Goal: Task Accomplishment & Management: Complete application form

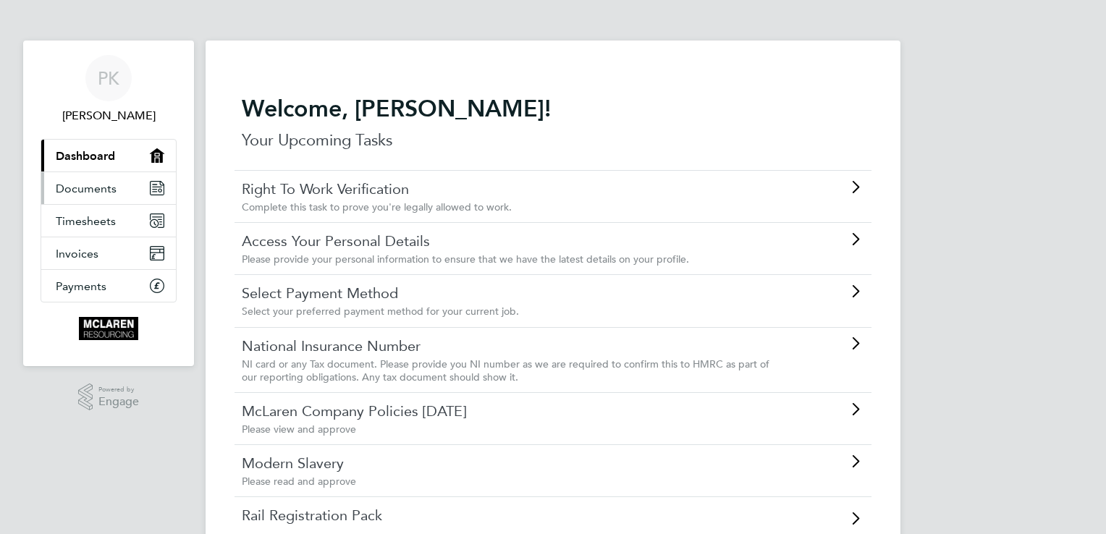
click at [90, 190] on span "Documents" at bounding box center [86, 189] width 61 height 14
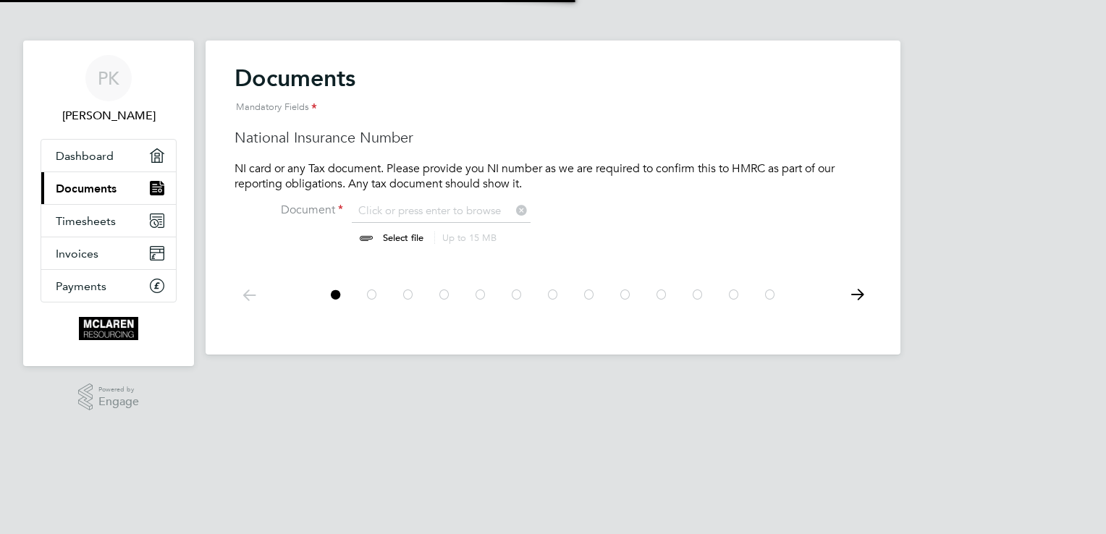
scroll to position [19, 180]
click at [125, 149] on link "Dashboard" at bounding box center [108, 156] width 135 height 32
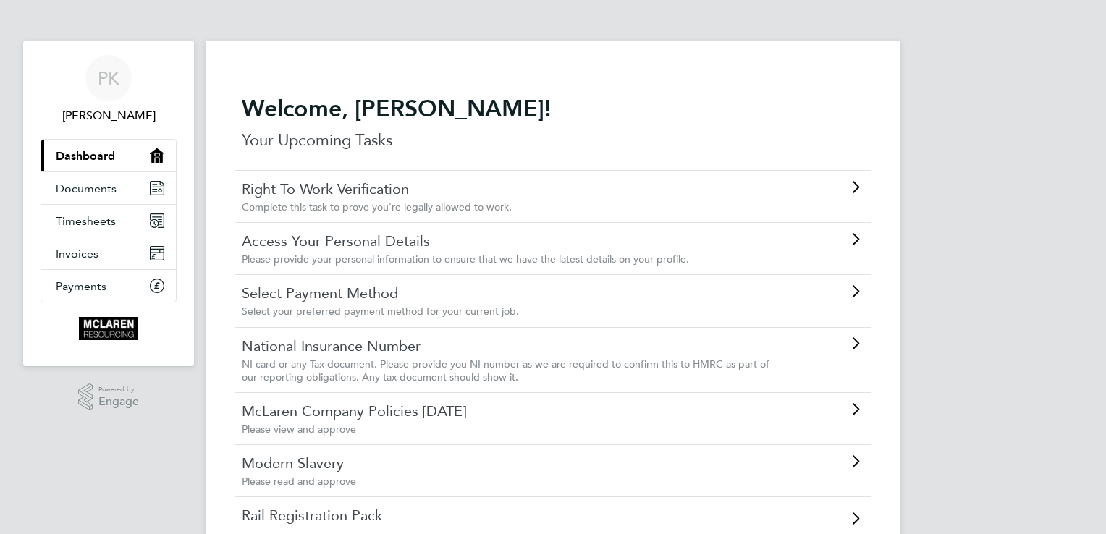
click at [397, 196] on link "Right To Work Verification" at bounding box center [512, 189] width 541 height 19
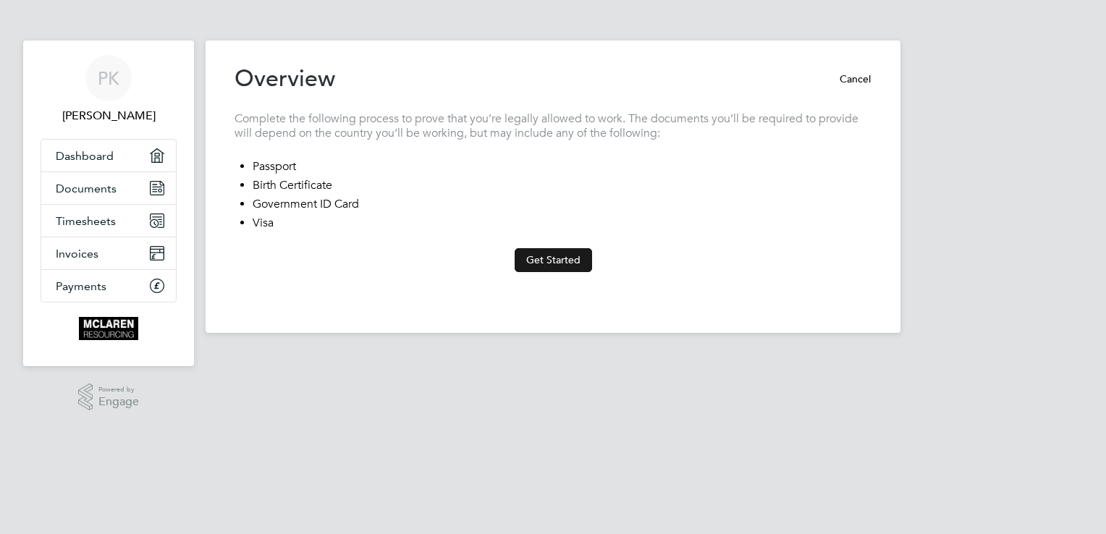
click at [547, 259] on button "Get Started" at bounding box center [553, 259] width 77 height 23
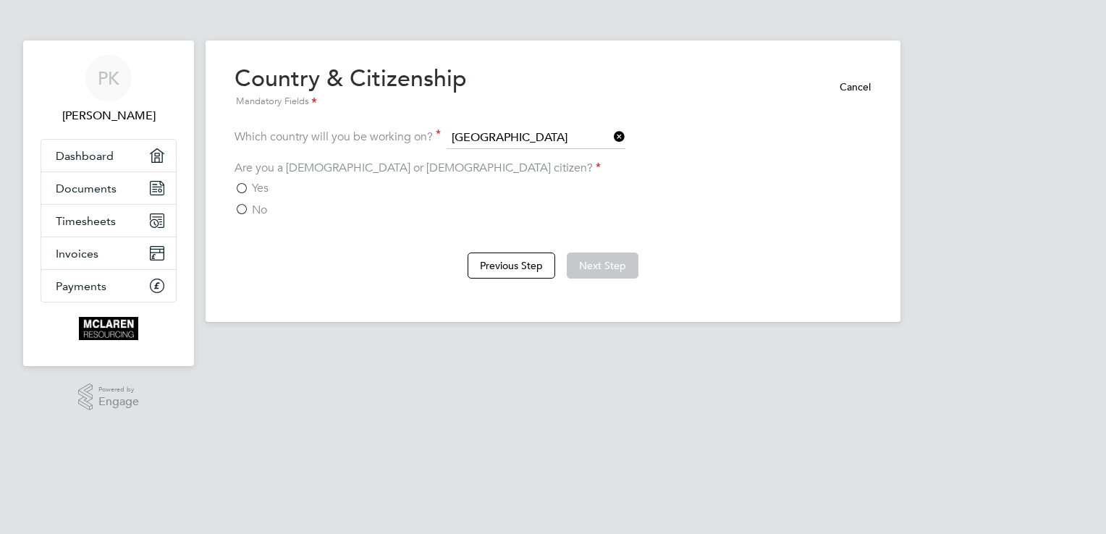
click at [243, 188] on label "Yes" at bounding box center [252, 188] width 34 height 14
click at [0, 0] on input "Yes" at bounding box center [0, 0] width 0 height 0
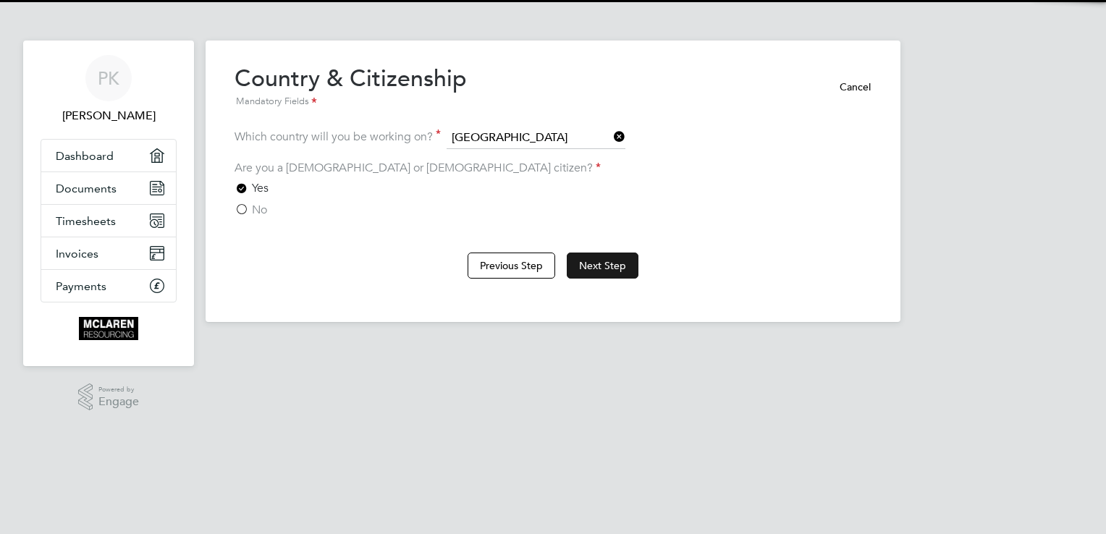
click at [630, 265] on button "Next Step" at bounding box center [603, 266] width 72 height 26
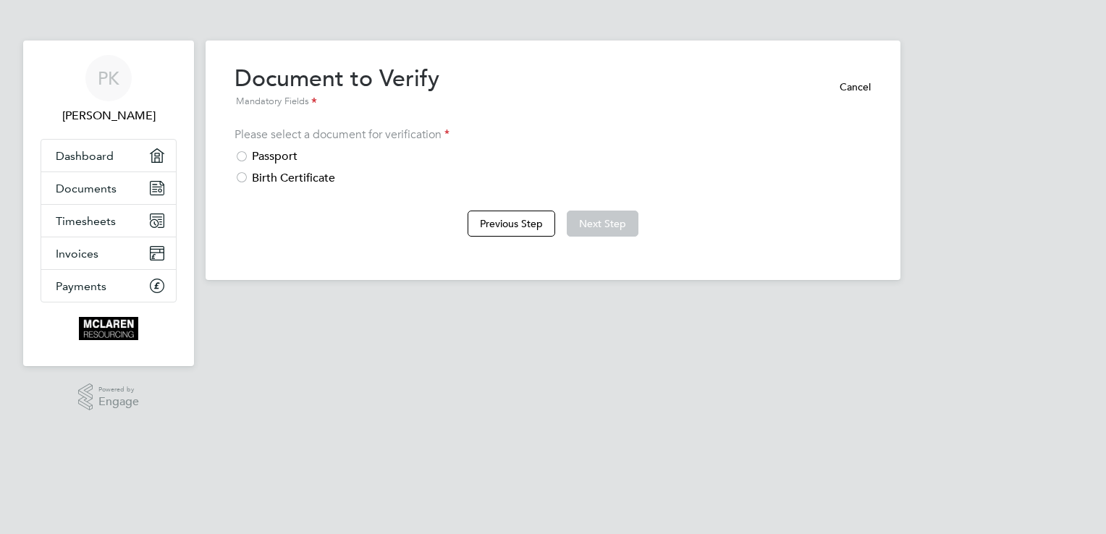
click at [252, 153] on div "Passport" at bounding box center [553, 156] width 637 height 15
click at [599, 222] on button "Next Step" at bounding box center [603, 224] width 72 height 26
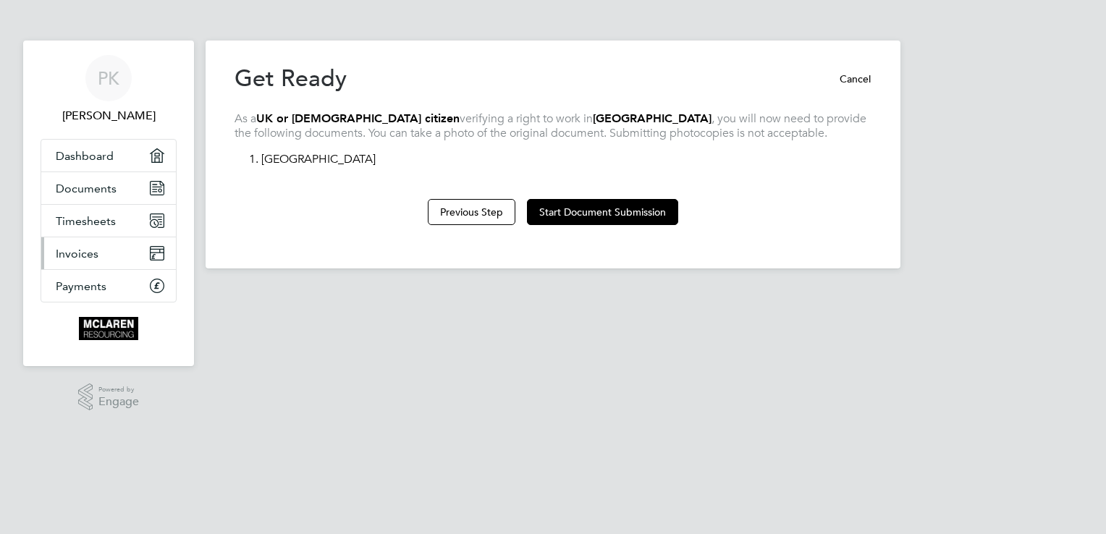
click at [109, 248] on link "Invoices" at bounding box center [108, 253] width 135 height 32
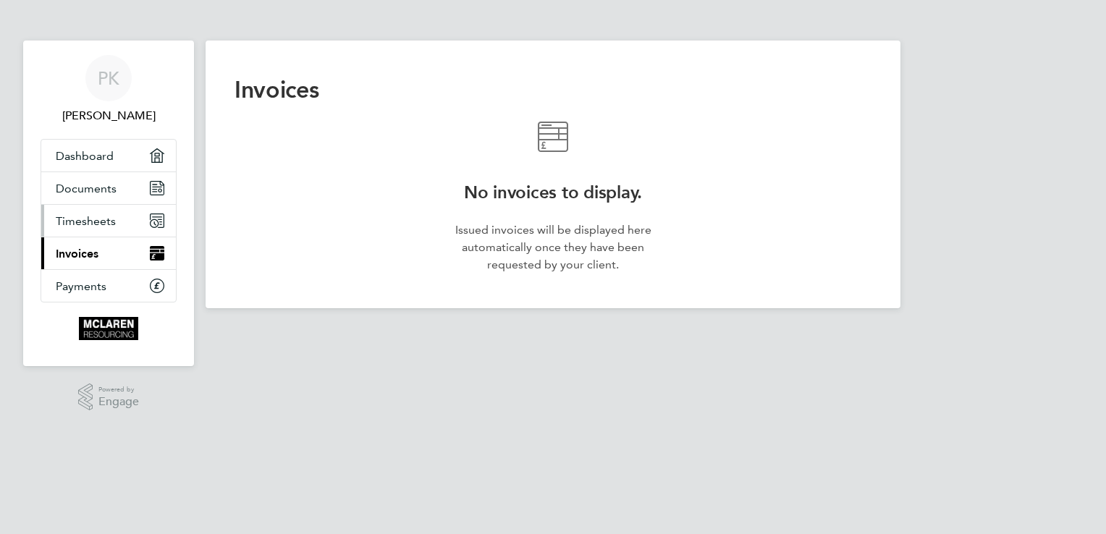
click at [114, 219] on span "Timesheets" at bounding box center [86, 221] width 60 height 14
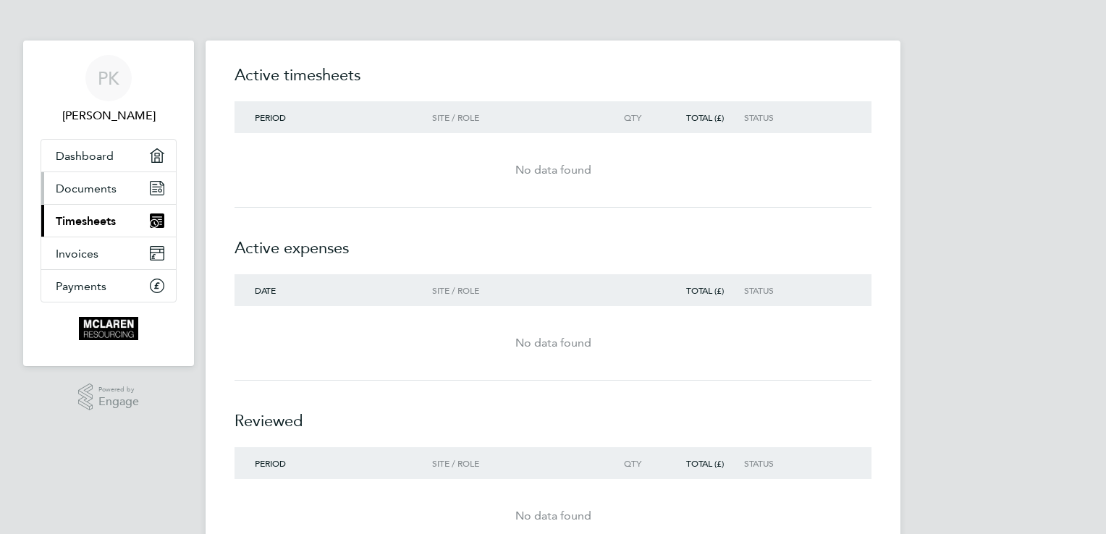
click at [105, 193] on span "Documents" at bounding box center [86, 189] width 61 height 14
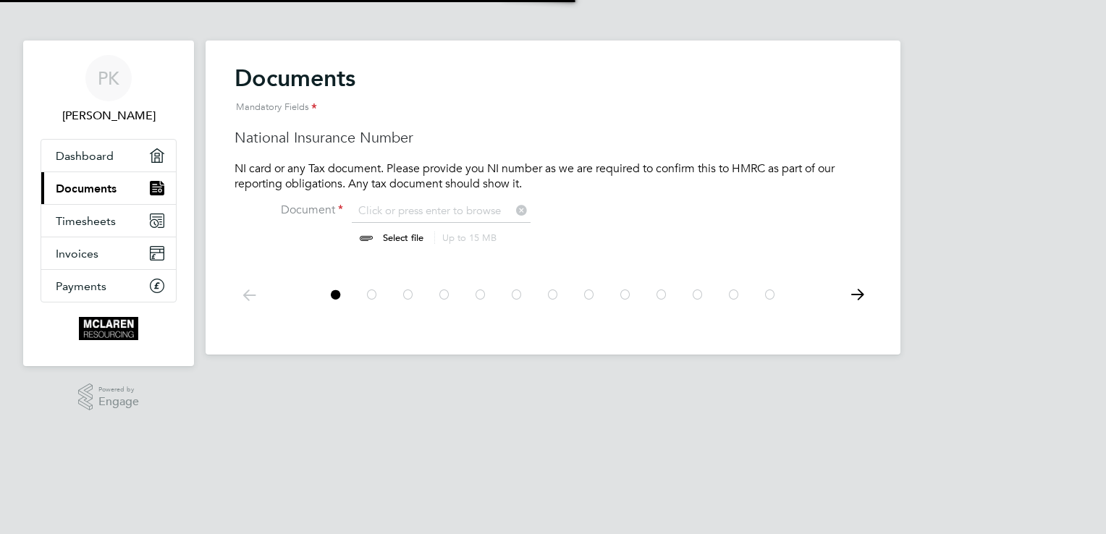
scroll to position [19, 180]
click at [79, 162] on link "Dashboard" at bounding box center [108, 156] width 135 height 32
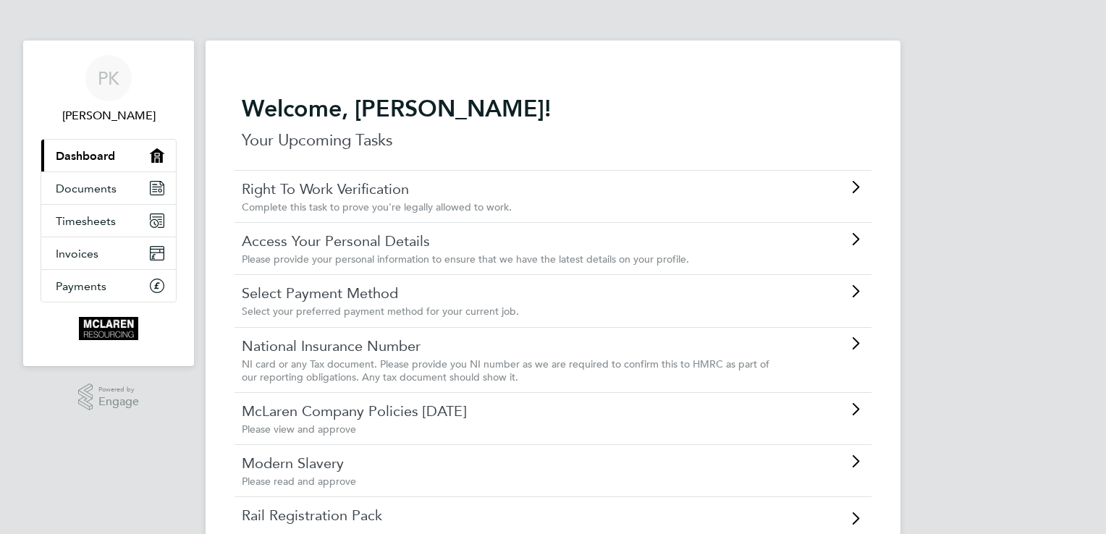
click at [396, 256] on span "Please provide your personal information to ensure that we have the latest deta…" at bounding box center [465, 259] width 447 height 13
